Goal: Task Accomplishment & Management: Manage account settings

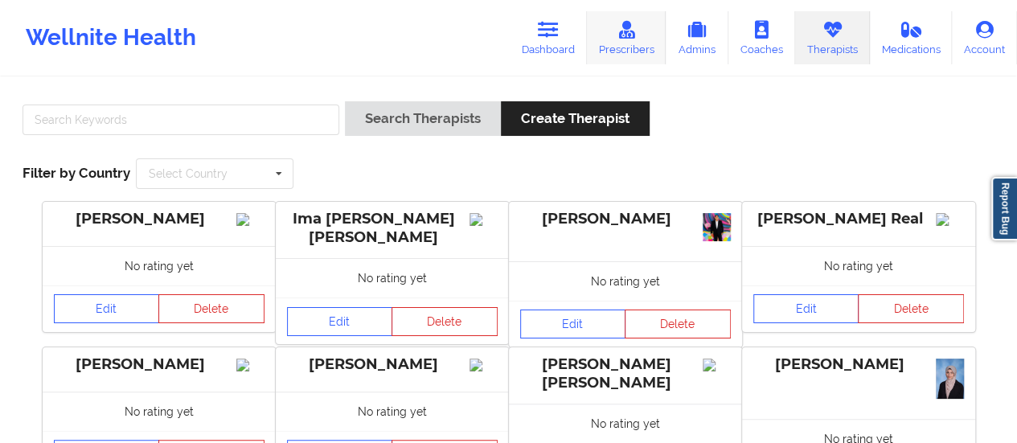
click at [638, 51] on link "Prescribers" at bounding box center [627, 37] width 80 height 53
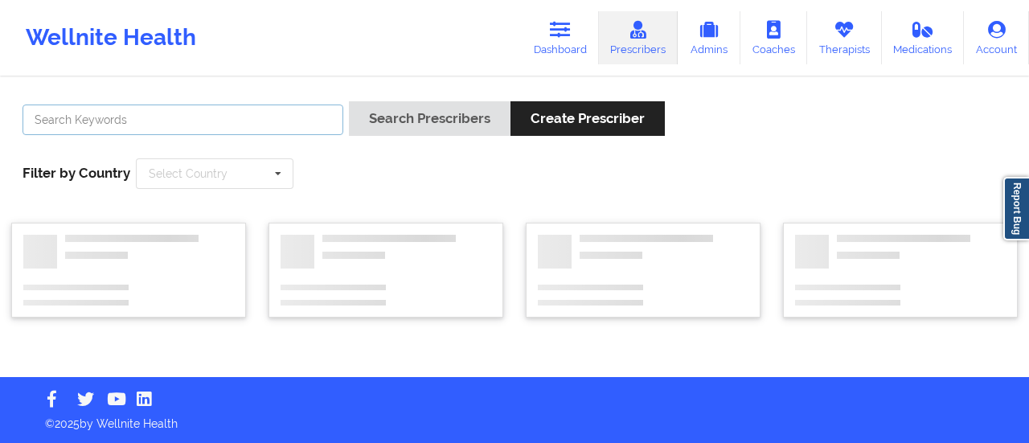
click at [212, 128] on input "text" at bounding box center [183, 120] width 321 height 31
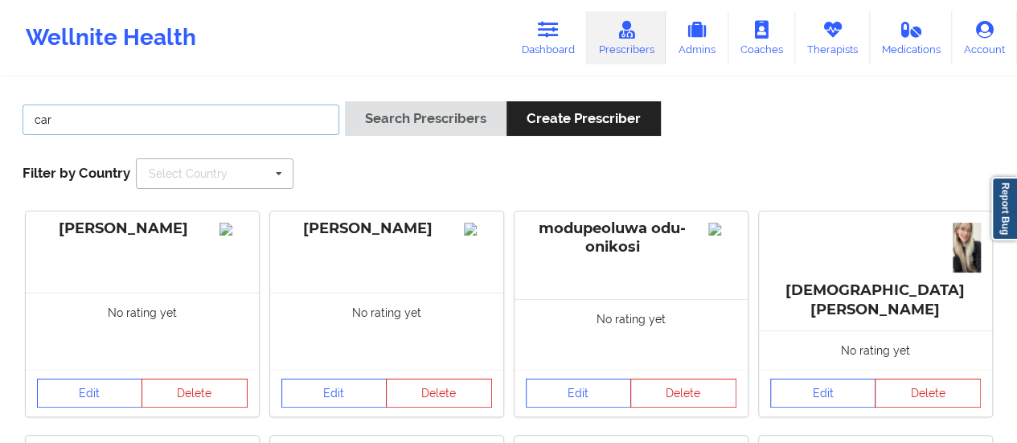
type input "caro"
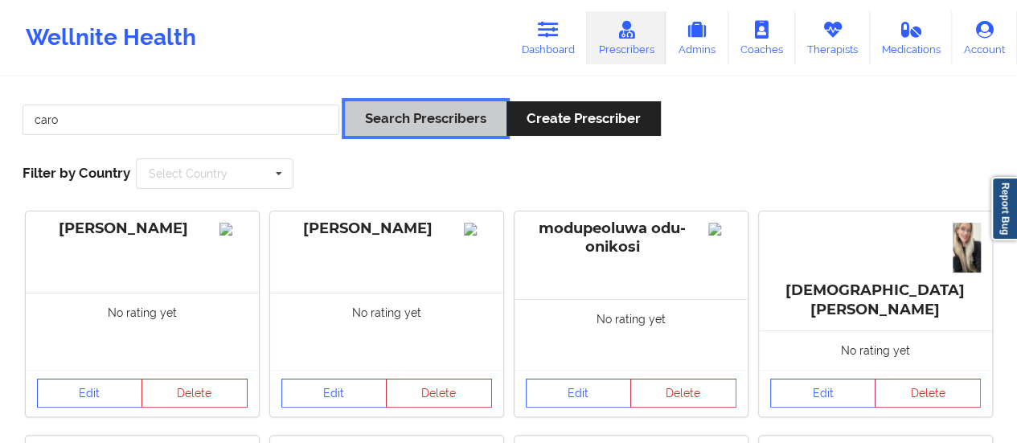
click at [439, 118] on button "Search Prescribers" at bounding box center [426, 118] width 162 height 35
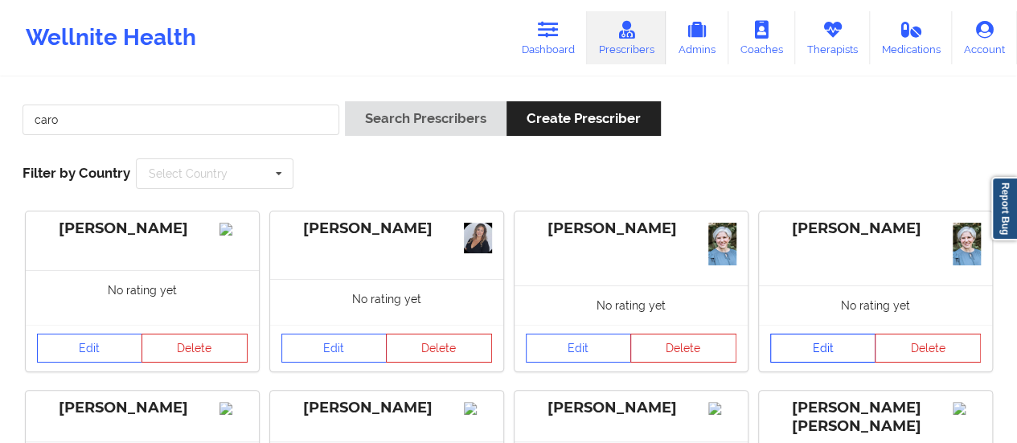
click at [843, 343] on link "Edit" at bounding box center [823, 348] width 106 height 29
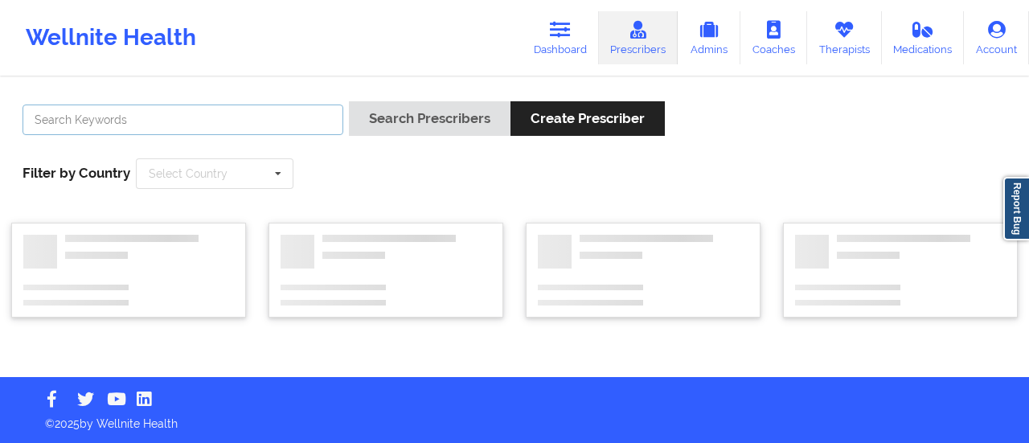
click at [64, 128] on input "text" at bounding box center [183, 120] width 321 height 31
type input "caro"
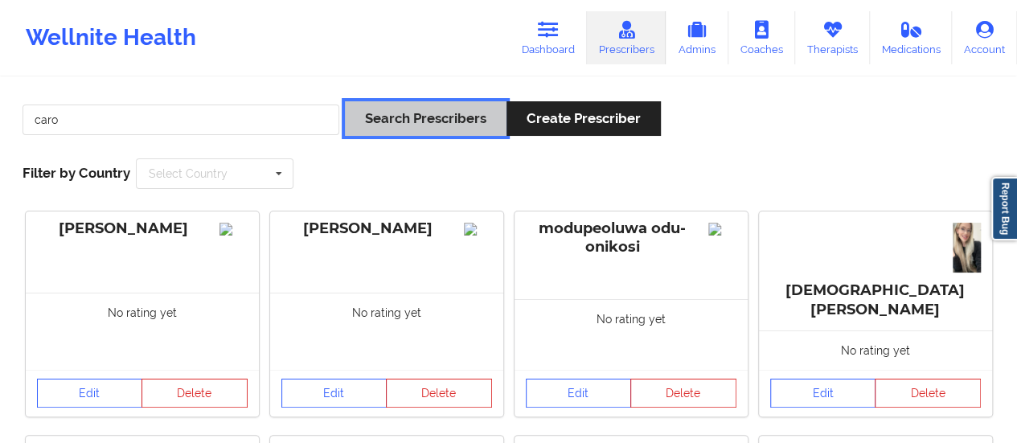
click at [400, 113] on button "Search Prescribers" at bounding box center [426, 118] width 162 height 35
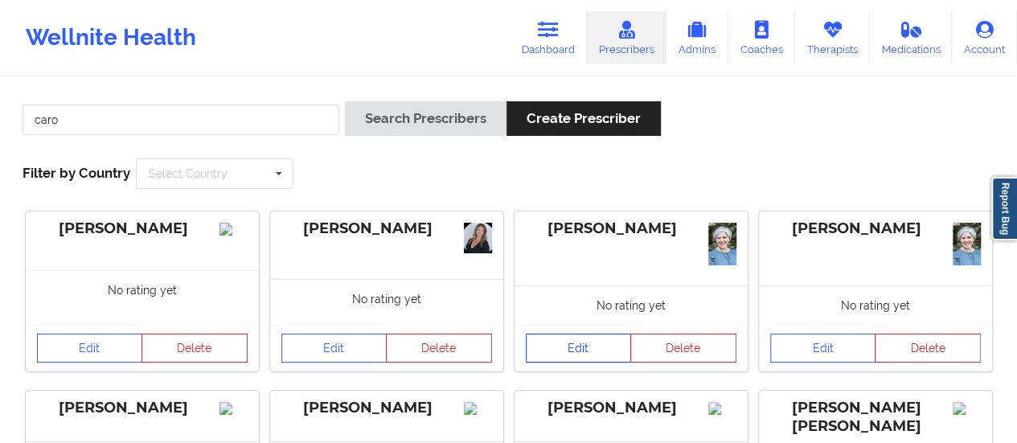
click at [585, 342] on link "Edit" at bounding box center [579, 348] width 106 height 29
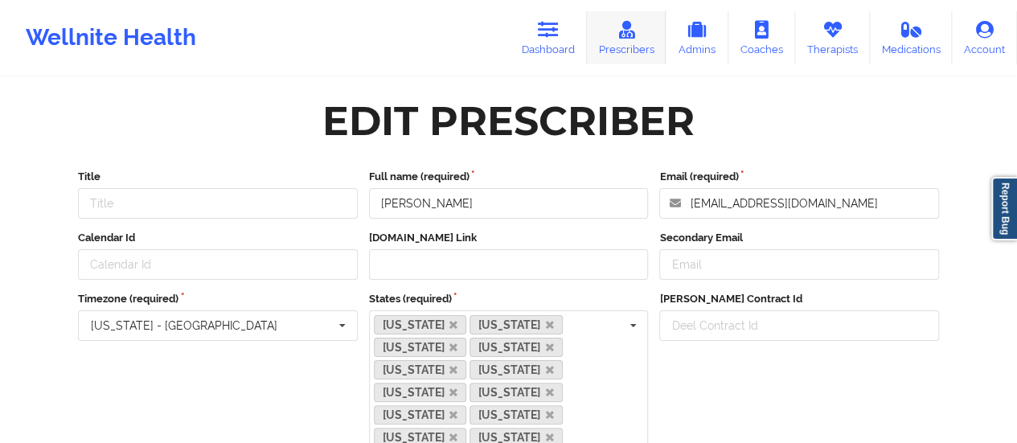
click at [638, 59] on link "Prescribers" at bounding box center [627, 37] width 80 height 53
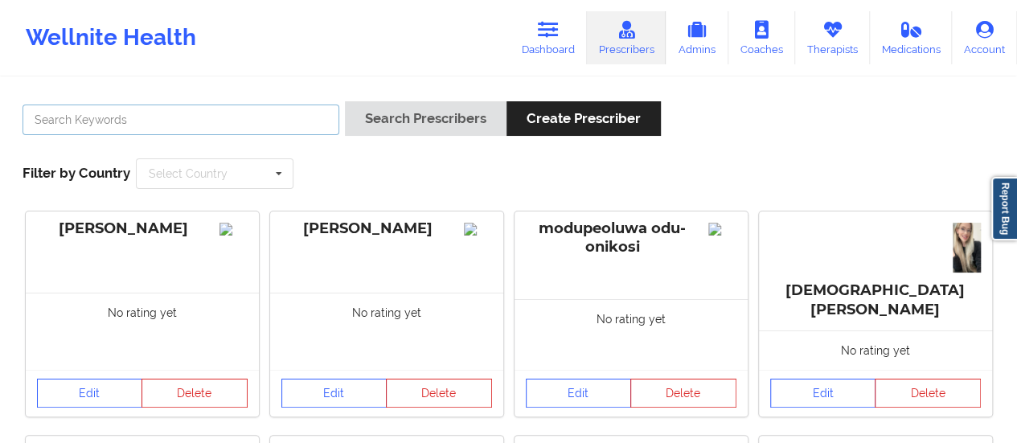
click at [79, 122] on input "text" at bounding box center [181, 120] width 317 height 31
type input "caro"
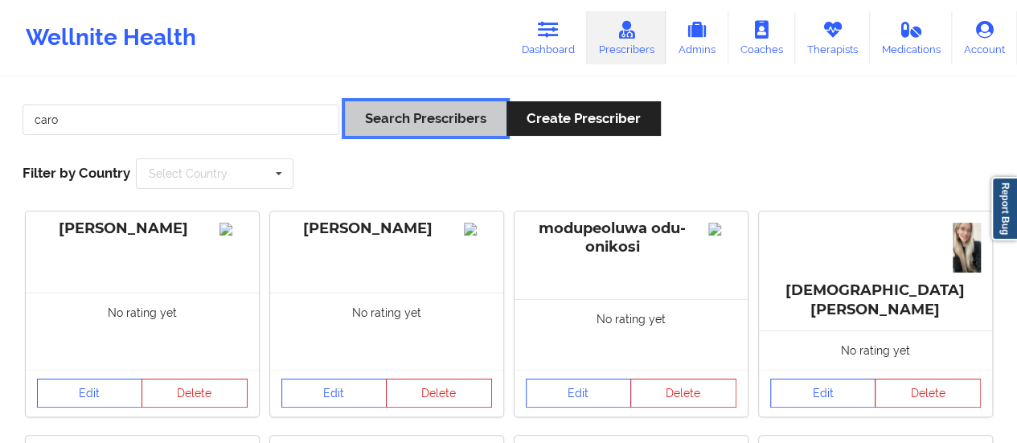
click at [398, 124] on button "Search Prescribers" at bounding box center [426, 118] width 162 height 35
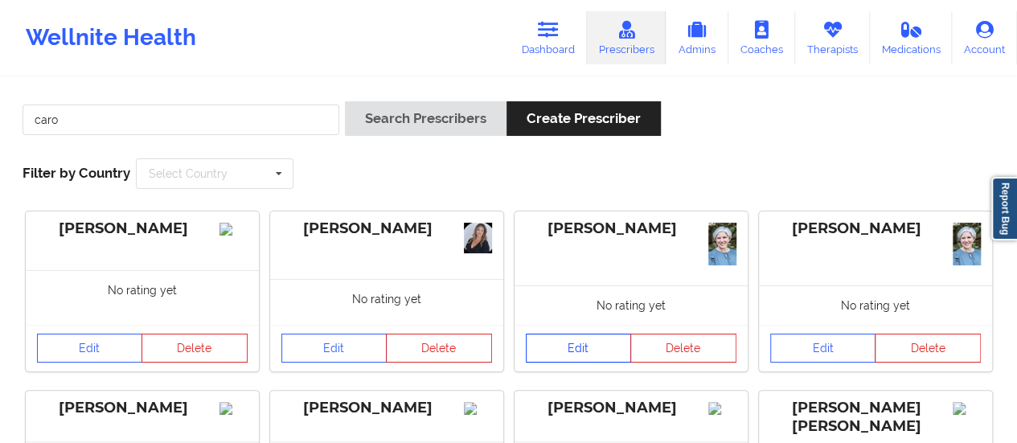
click at [582, 340] on link "Edit" at bounding box center [579, 348] width 106 height 29
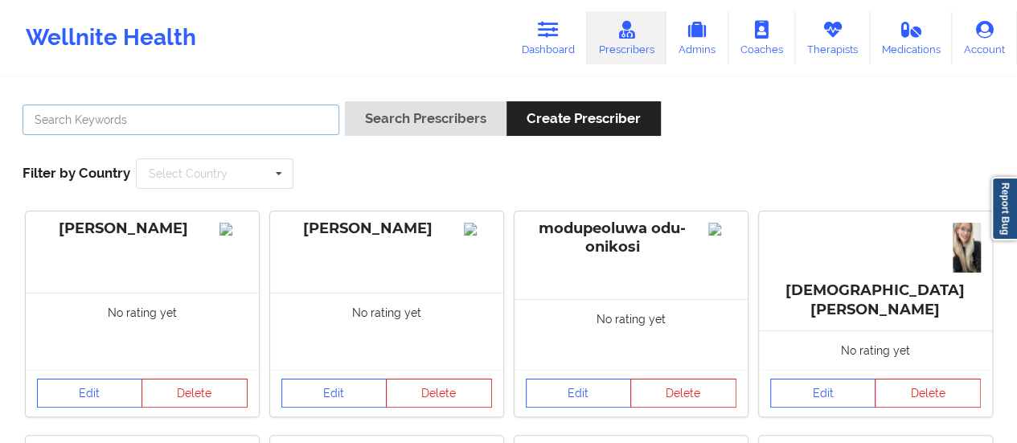
click at [286, 120] on input "text" at bounding box center [181, 120] width 317 height 31
type input "caro"
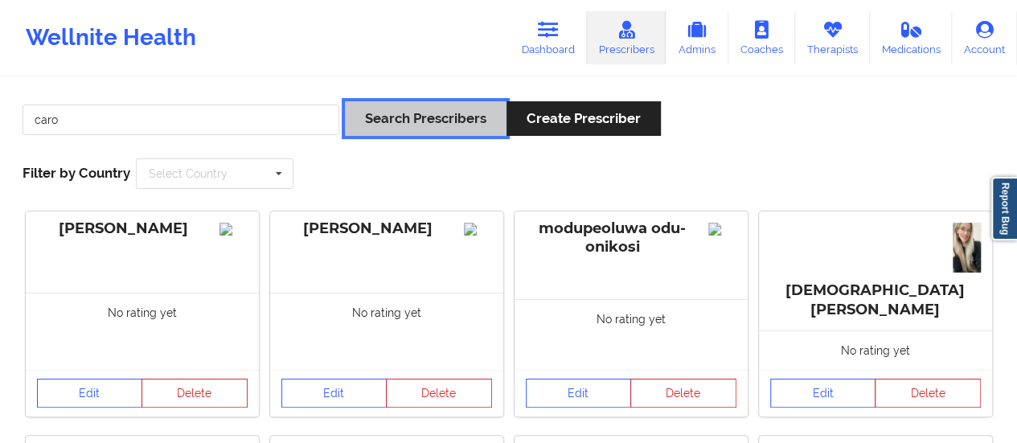
click at [432, 117] on button "Search Prescribers" at bounding box center [426, 118] width 162 height 35
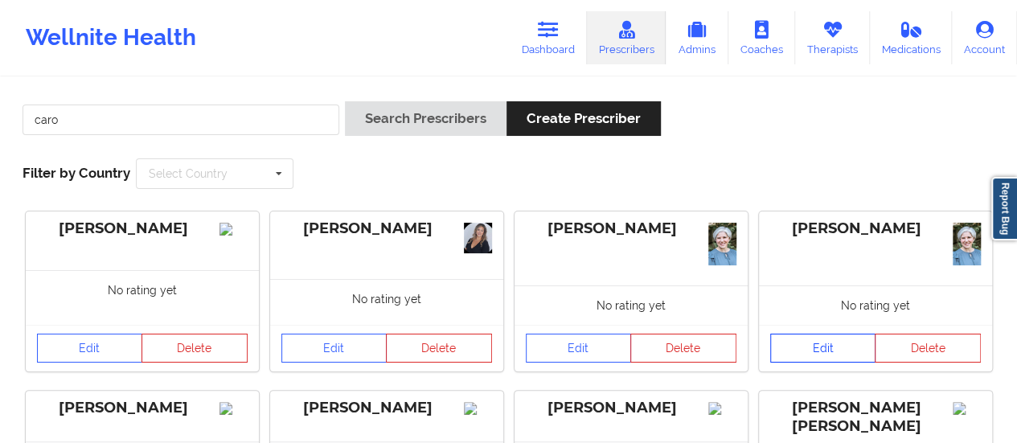
click at [839, 359] on link "Edit" at bounding box center [823, 348] width 106 height 29
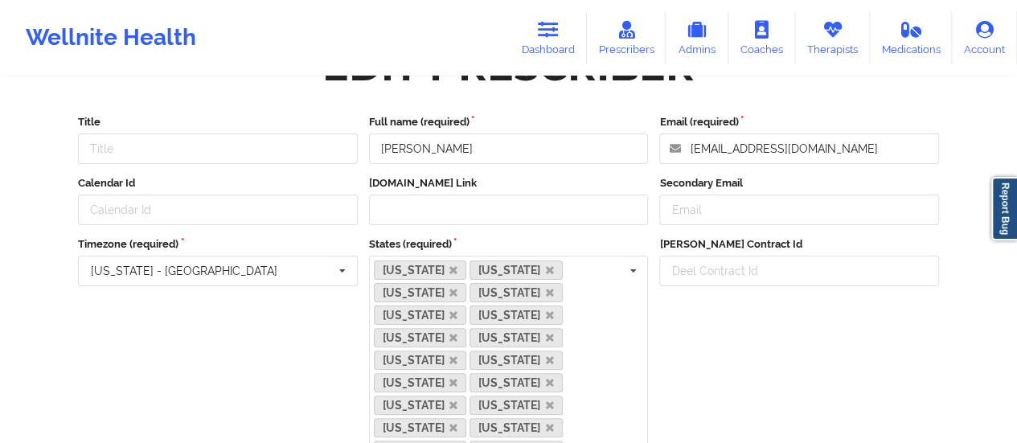
scroll to position [80, 0]
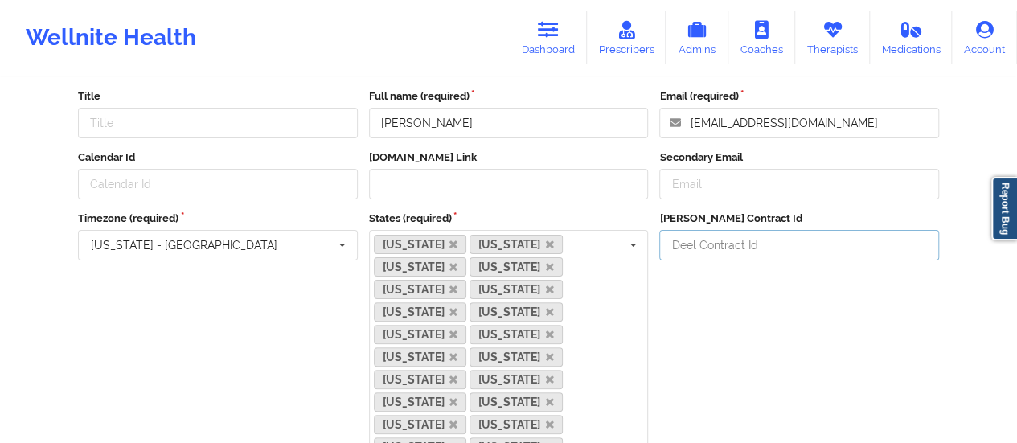
click at [730, 248] on input "[PERSON_NAME] Contract Id" at bounding box center [799, 245] width 280 height 31
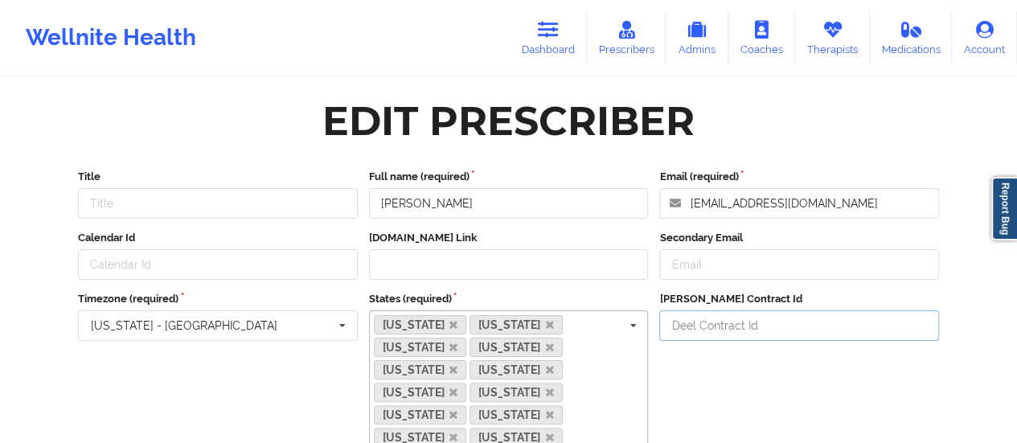
paste input "mj57jqq"
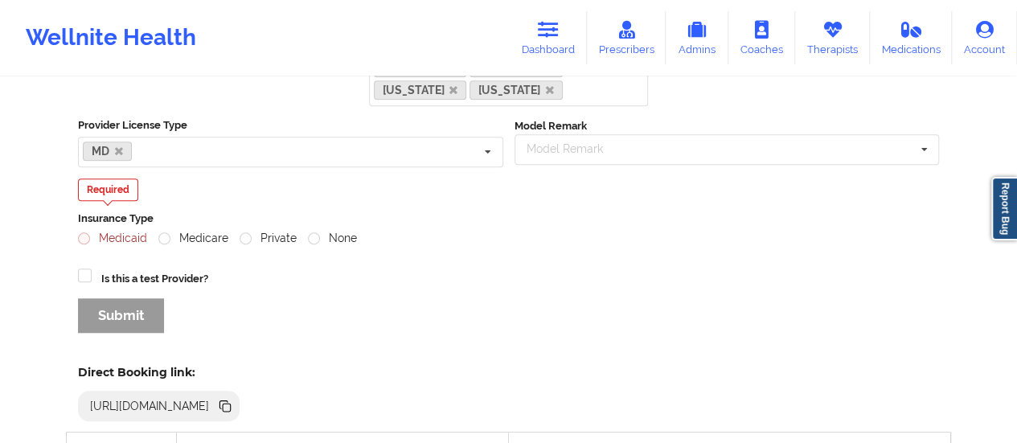
scroll to position [563, 0]
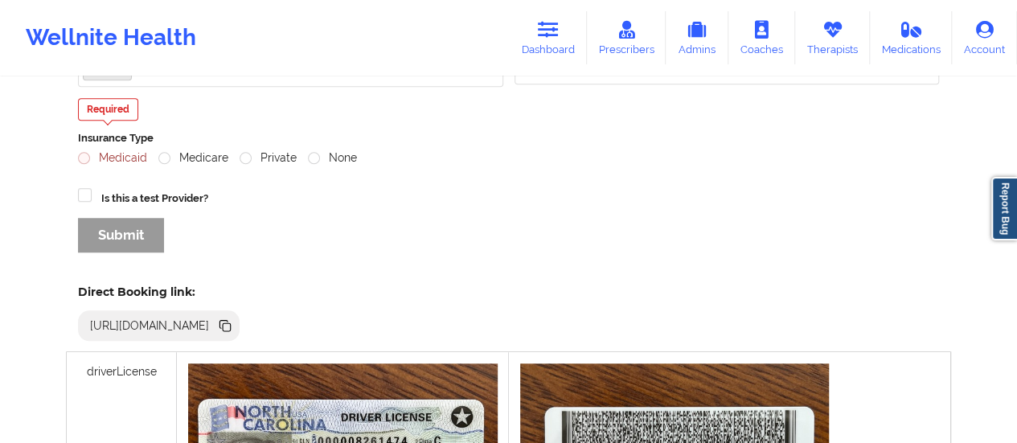
type input "mj57jqq"
click at [241, 151] on label "Private" at bounding box center [268, 158] width 57 height 14
click at [241, 151] on input "Private" at bounding box center [247, 158] width 14 height 14
radio input "true"
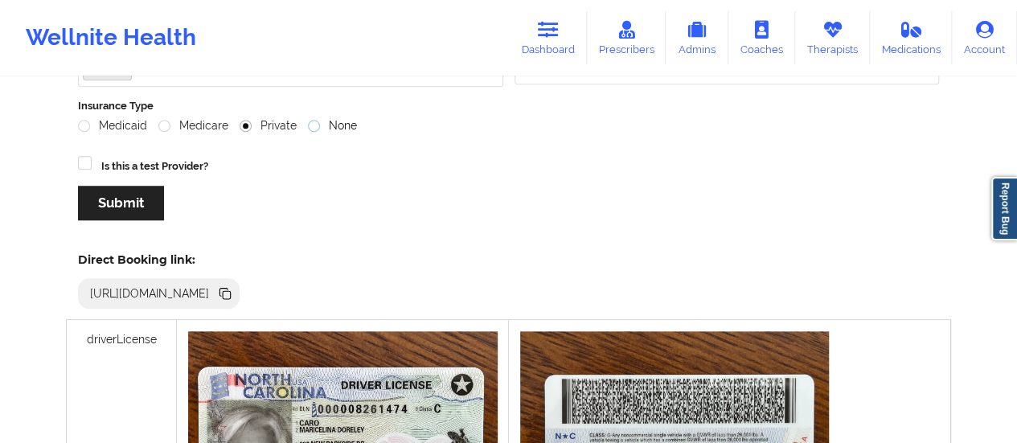
click at [313, 119] on label "None" at bounding box center [332, 126] width 49 height 14
click at [313, 119] on input "None" at bounding box center [315, 126] width 14 height 14
radio input "true"
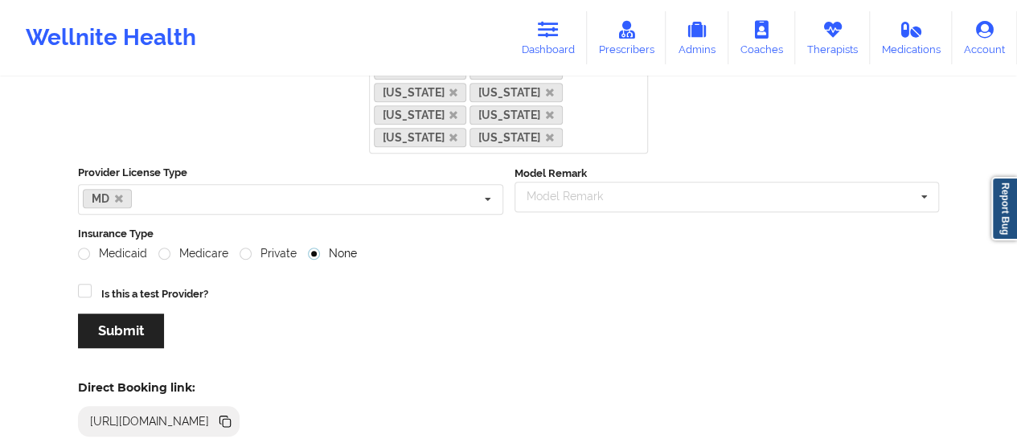
scroll to position [402, 0]
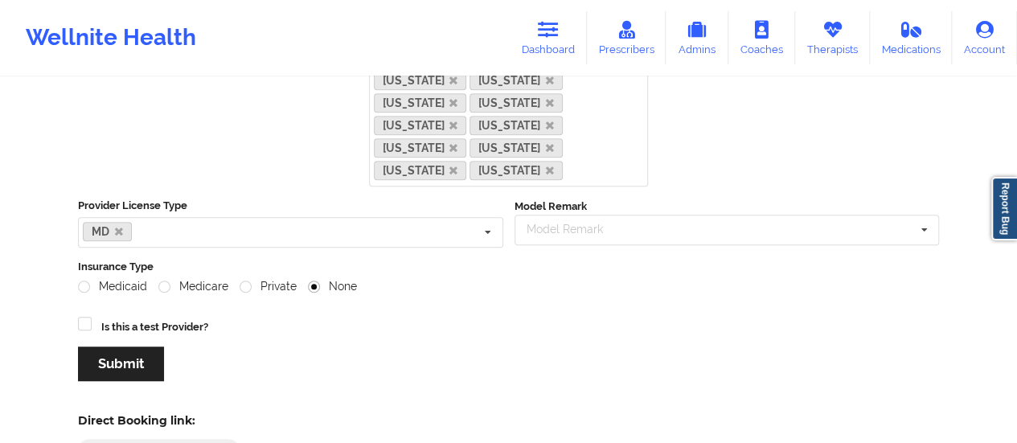
click at [248, 270] on div "Insurance Type Medicaid Medicare Private None" at bounding box center [508, 282] width 872 height 47
click at [248, 280] on label "Private" at bounding box center [268, 287] width 57 height 14
click at [248, 280] on input "Private" at bounding box center [247, 287] width 14 height 14
radio input "true"
click at [154, 278] on div "Medicaid" at bounding box center [118, 286] width 80 height 16
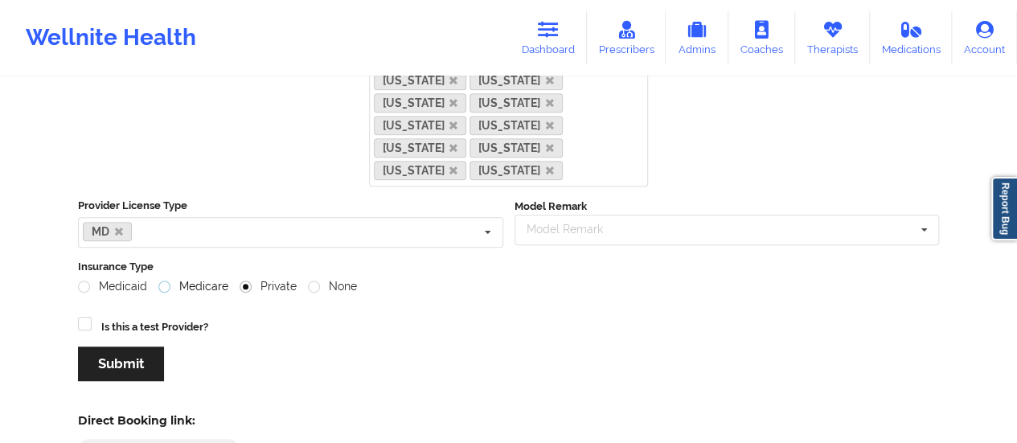
click at [162, 280] on label "Medicare" at bounding box center [193, 287] width 70 height 14
click at [162, 280] on input "Medicare" at bounding box center [165, 287] width 14 height 14
radio input "true"
click at [88, 280] on label "Medicaid" at bounding box center [112, 287] width 69 height 14
click at [88, 280] on input "Medicaid" at bounding box center [85, 287] width 14 height 14
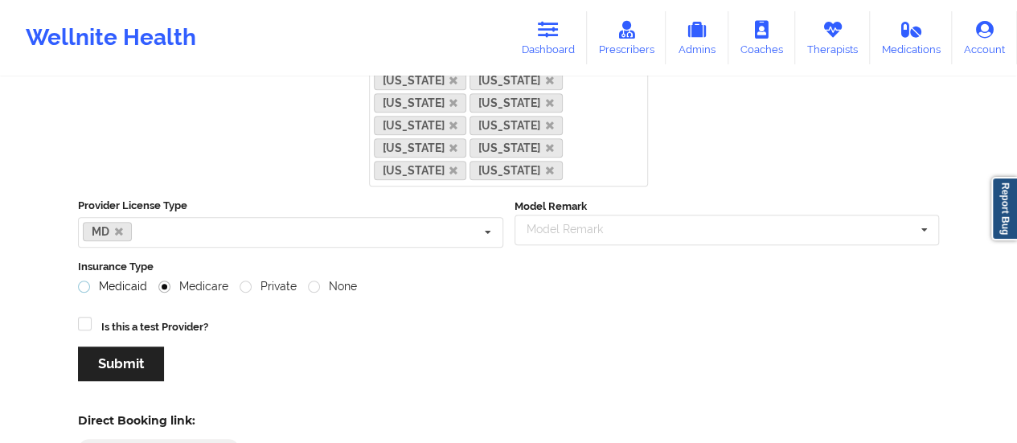
radio input "true"
click at [367, 335] on div "Title Full name (required) [PERSON_NAME] Email (required) [EMAIL_ADDRESS][DOMAI…" at bounding box center [509, 80] width 884 height 648
click at [244, 280] on label "Private" at bounding box center [268, 287] width 57 height 14
click at [244, 280] on input "Private" at bounding box center [247, 287] width 14 height 14
radio input "true"
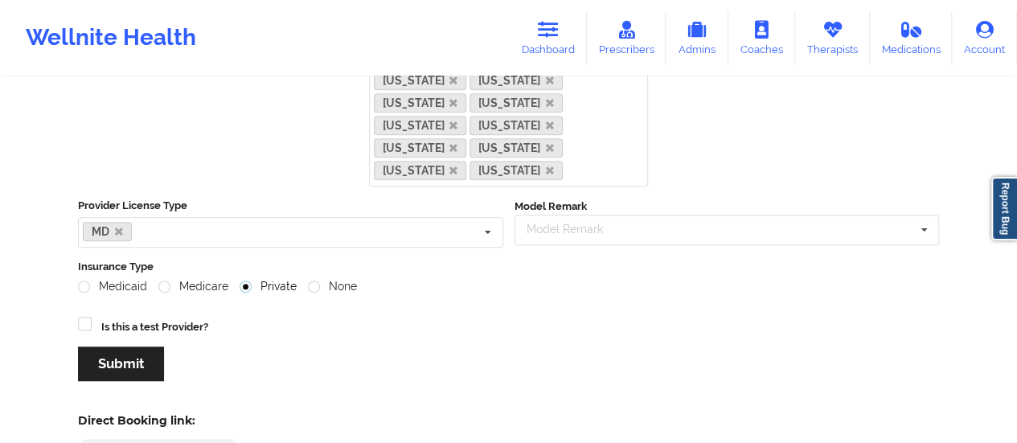
click at [244, 280] on label "Private" at bounding box center [268, 287] width 57 height 14
click at [244, 280] on input "Private" at bounding box center [247, 287] width 14 height 14
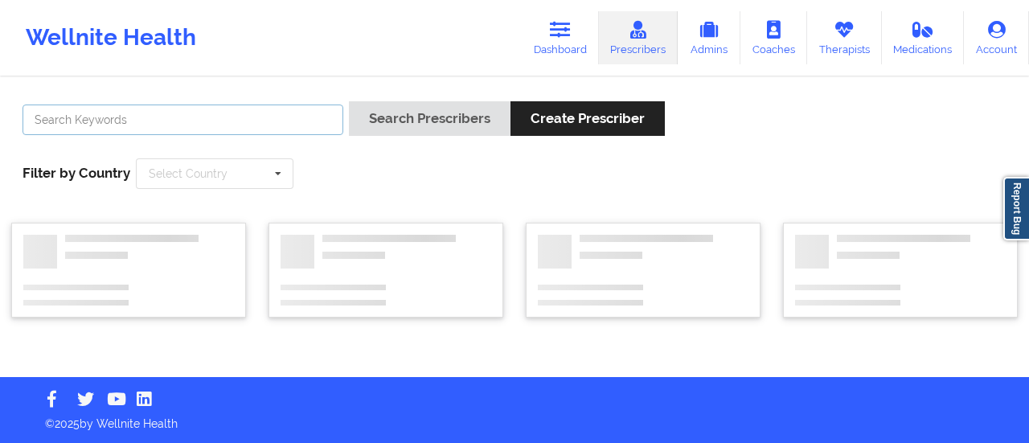
click at [207, 106] on input "text" at bounding box center [183, 120] width 321 height 31
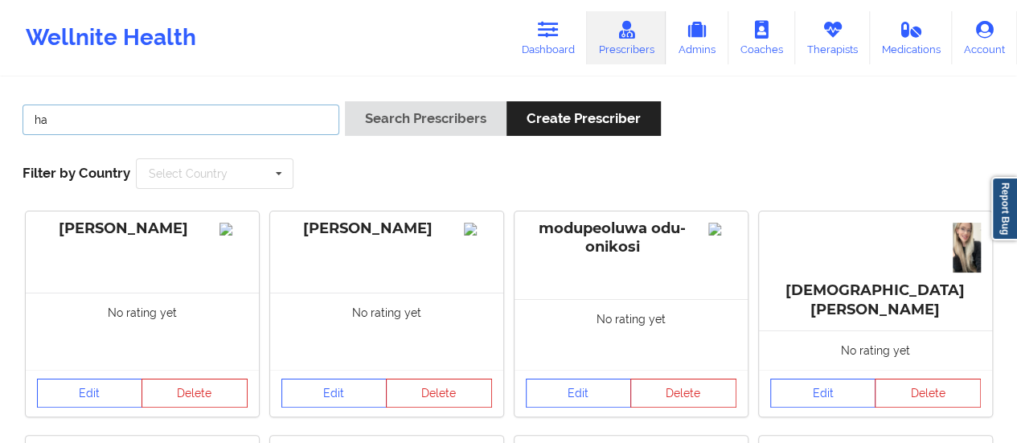
type input "[DEMOGRAPHIC_DATA]"
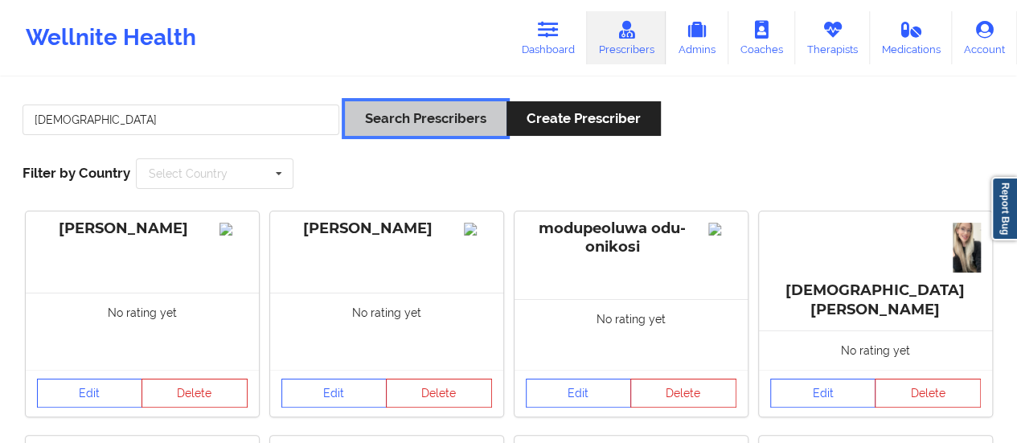
click at [362, 126] on button "Search Prescribers" at bounding box center [426, 118] width 162 height 35
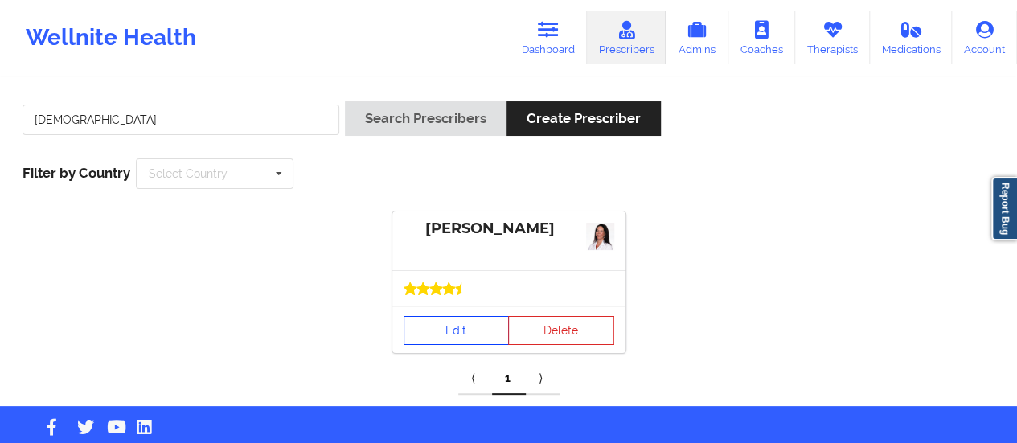
click at [479, 338] on link "Edit" at bounding box center [457, 330] width 106 height 29
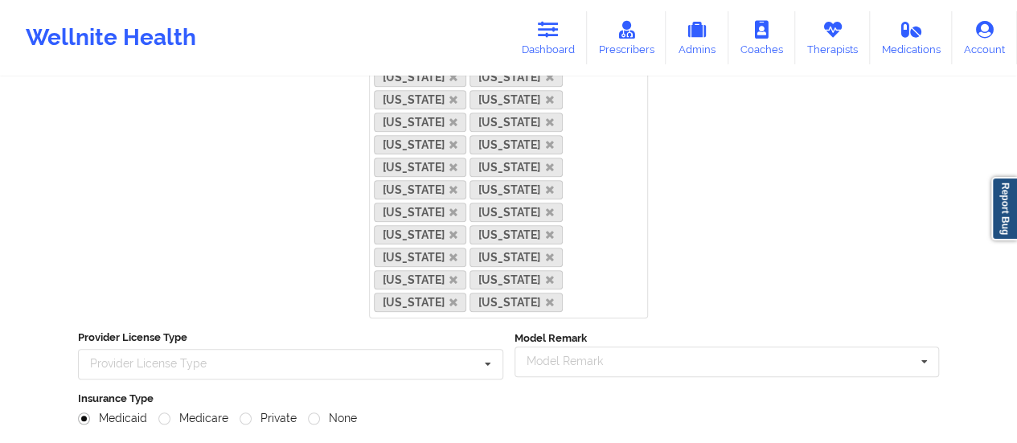
scroll to position [482, 0]
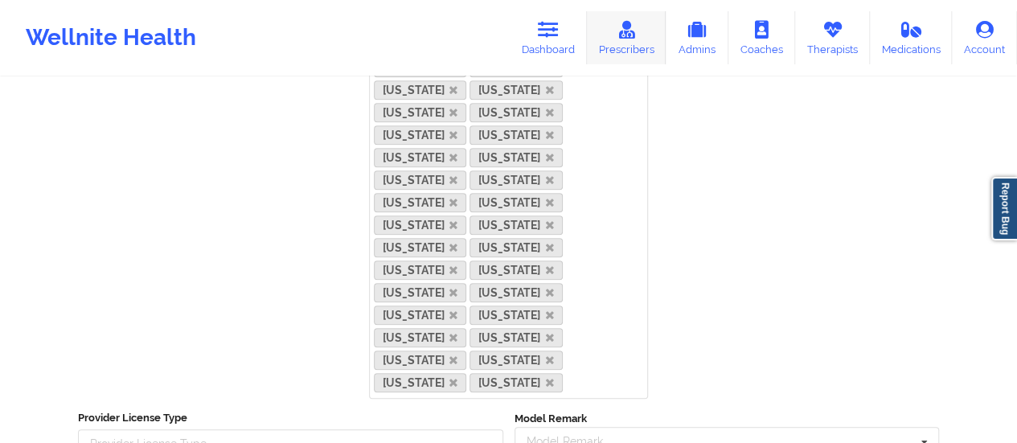
click at [618, 36] on icon at bounding box center [626, 30] width 21 height 18
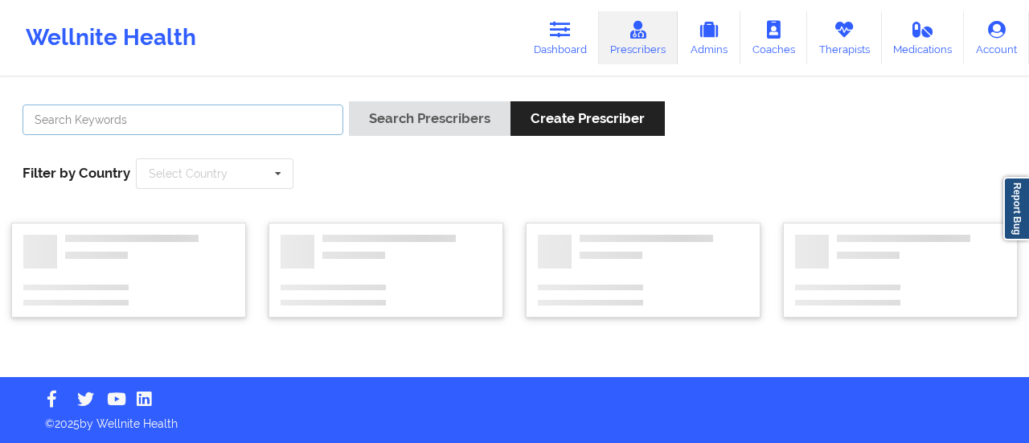
click at [143, 128] on input "text" at bounding box center [183, 120] width 321 height 31
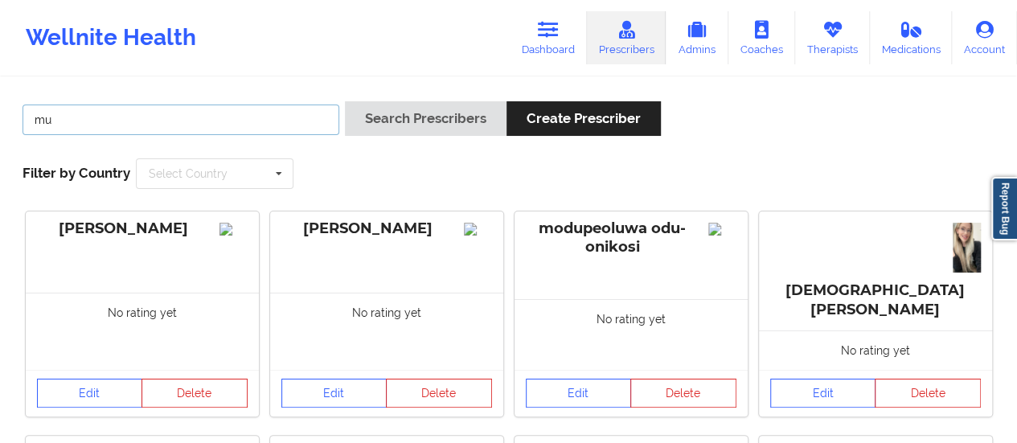
type input "mu"
click at [341, 101] on div "mu Search Prescribers Create Prescriber Filter by Country Select Country [GEOGR…" at bounding box center [508, 145] width 995 height 110
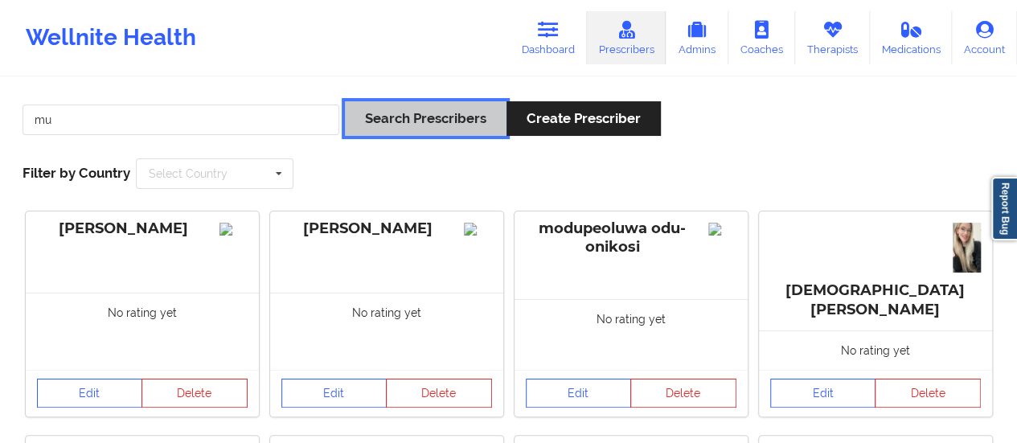
click at [366, 109] on button "Search Prescribers" at bounding box center [426, 118] width 162 height 35
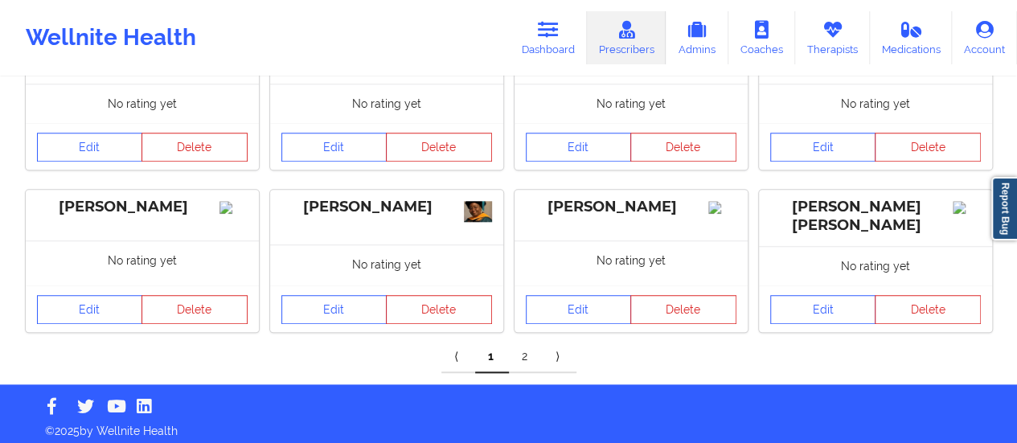
scroll to position [730, 0]
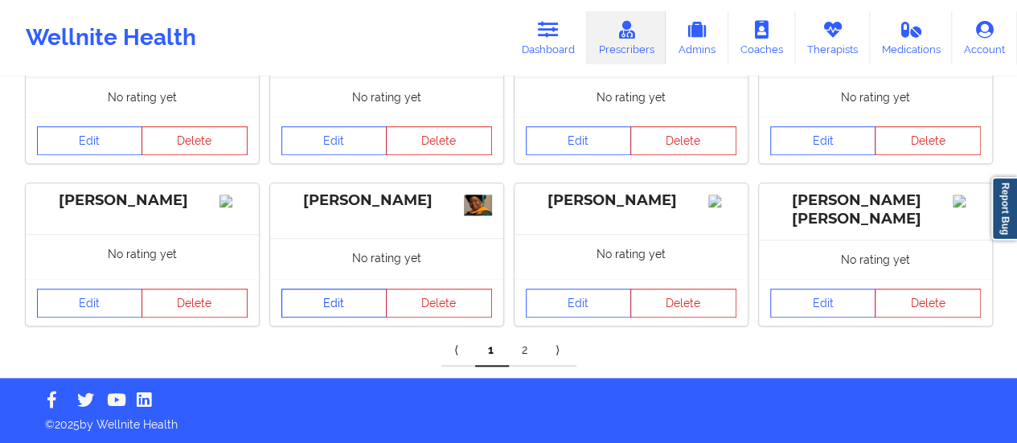
click at [342, 301] on link "Edit" at bounding box center [334, 303] width 106 height 29
